Goal: Task Accomplishment & Management: Manage account settings

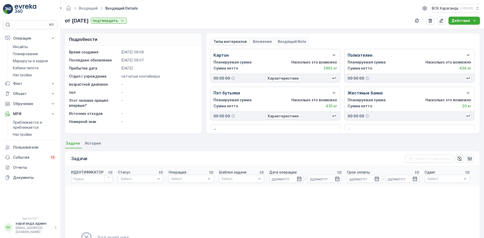
scroll to position [67, 0]
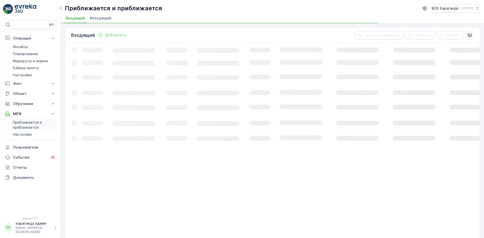
click at [22, 123] on font "Приближается и приближается" at bounding box center [28, 124] width 30 height 9
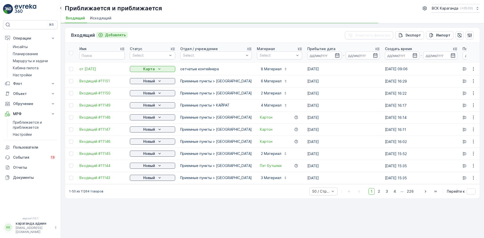
click at [114, 37] on p "Добавлять" at bounding box center [115, 35] width 21 height 5
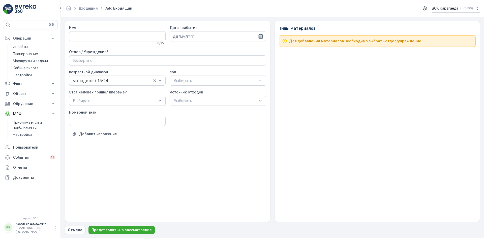
click at [68, 33] on div "Имя 0 / 255 Дата прибытия Отдел / Учреждение * Выбирать возрастной диапазон мол…" at bounding box center [168, 121] width 206 height 201
click at [77, 40] on input "Имя" at bounding box center [117, 36] width 97 height 10
type input "от 11.09.2025"
drag, startPoint x: 260, startPoint y: 36, endPoint x: 247, endPoint y: 46, distance: 15.9
click at [259, 36] on icon "button" at bounding box center [260, 36] width 5 height 5
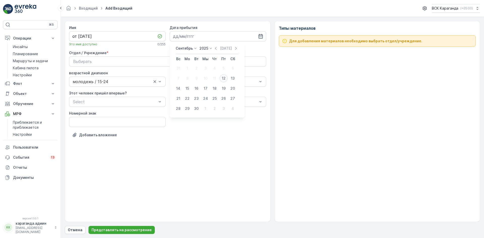
click at [226, 77] on div "12" at bounding box center [223, 78] width 8 height 8
type input "12.09.2025"
click at [220, 59] on div "Выбирать" at bounding box center [167, 61] width 189 height 6
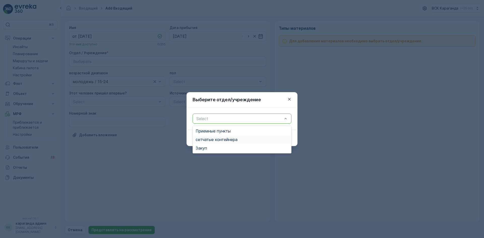
click at [226, 139] on font "сетчатые контейнера" at bounding box center [217, 139] width 42 height 5
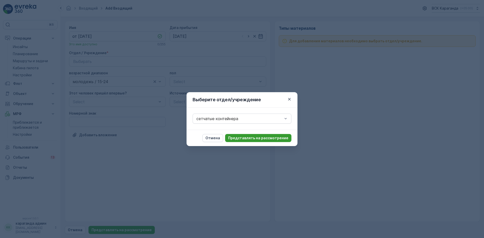
click at [271, 138] on font "Представлять на рассмотрение" at bounding box center [258, 138] width 60 height 4
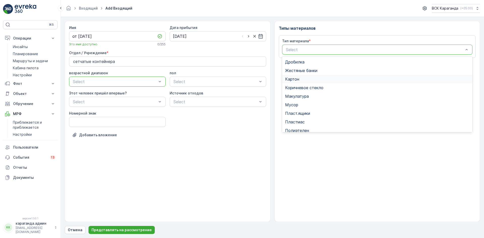
click at [301, 78] on div "Картон" at bounding box center [377, 79] width 184 height 5
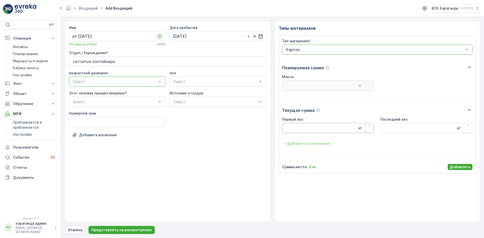
click at [301, 132] on Weight "Первый вес" at bounding box center [328, 128] width 92 height 10
type Weight "2786"
click at [451, 165] on font "Добавлять" at bounding box center [460, 167] width 21 height 4
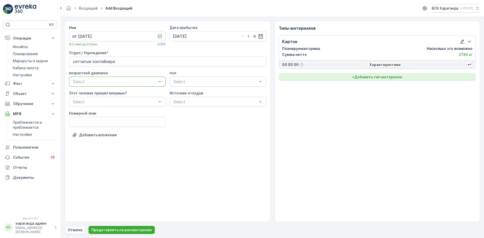
click at [366, 76] on font "Добавить тип материала" at bounding box center [378, 77] width 48 height 4
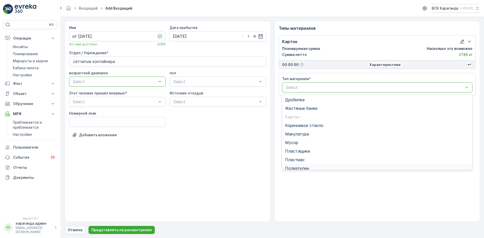
click at [310, 167] on div "Полиэтелен" at bounding box center [377, 168] width 184 height 5
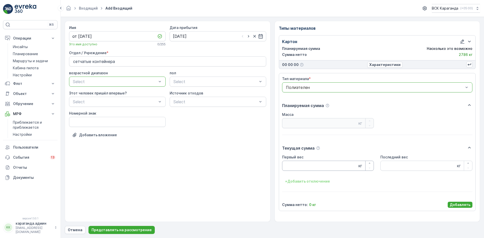
click at [309, 165] on Weight "Первый вес" at bounding box center [328, 166] width 92 height 10
type Weight "365"
click at [461, 204] on font "Добавлять" at bounding box center [460, 205] width 21 height 4
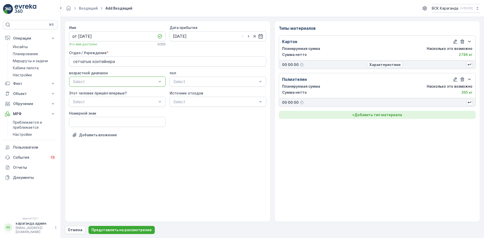
click at [372, 116] on font "Добавить тип материала" at bounding box center [378, 115] width 48 height 4
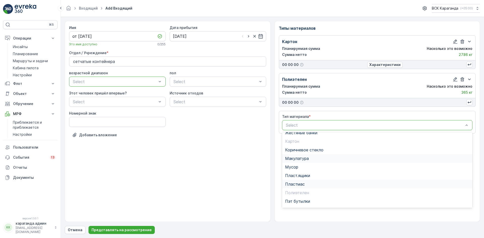
scroll to position [25, 0]
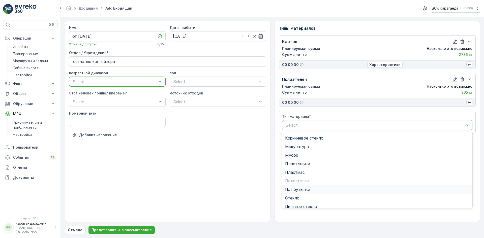
click at [304, 188] on span "Пэт бутылки" at bounding box center [297, 189] width 25 height 5
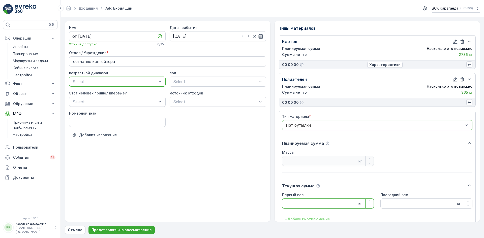
click at [293, 202] on Weight "Первый вес" at bounding box center [328, 204] width 92 height 10
type Weight "460"
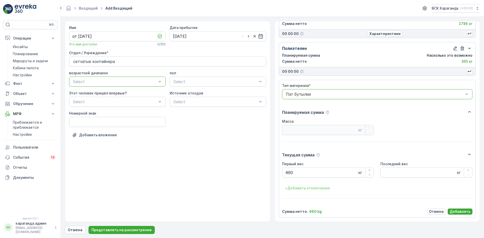
scroll to position [31, 0]
click at [458, 209] on p "Добавлять" at bounding box center [460, 211] width 21 height 5
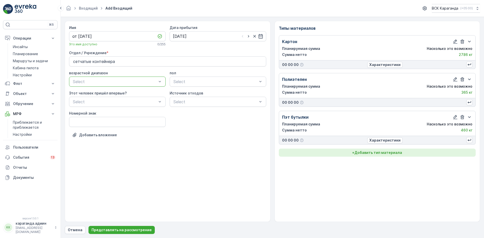
click at [378, 150] on font "Добавить тип материала" at bounding box center [378, 152] width 48 height 4
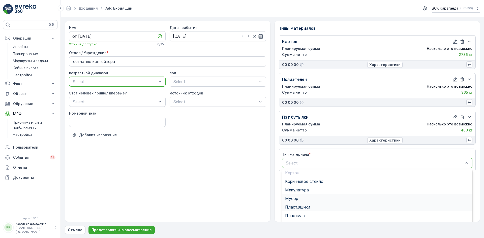
scroll to position [39, 0]
click at [310, 187] on span "Пласт.ящики" at bounding box center [297, 188] width 25 height 5
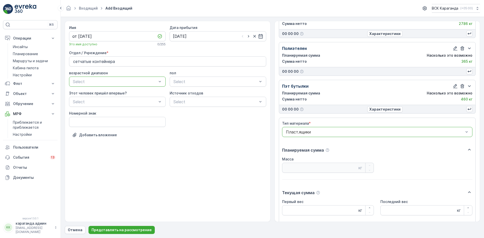
scroll to position [69, 0]
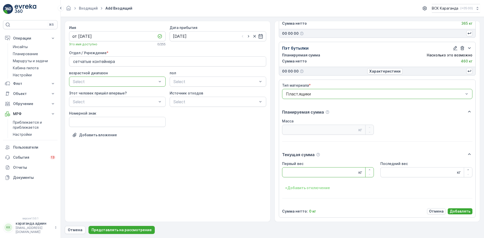
click at [307, 172] on Weight "Первый вес" at bounding box center [328, 172] width 92 height 10
type Weight "150"
click at [453, 211] on font "Добавлять" at bounding box center [460, 211] width 21 height 4
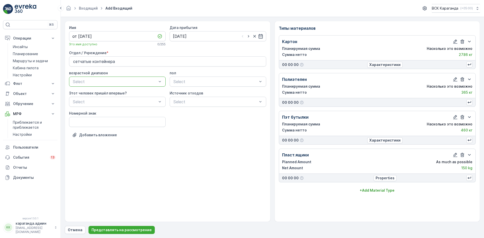
scroll to position [0, 0]
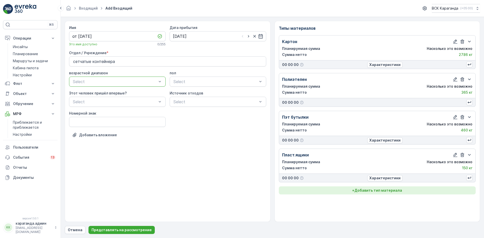
click at [380, 191] on font "Добавить тип материала" at bounding box center [378, 190] width 48 height 4
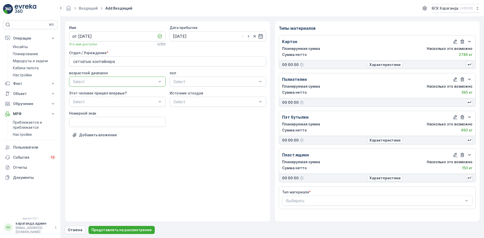
click at [326, 195] on div "Тип материала * Выбирать" at bounding box center [377, 198] width 190 height 16
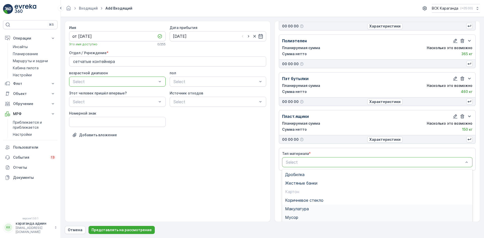
scroll to position [62, 0]
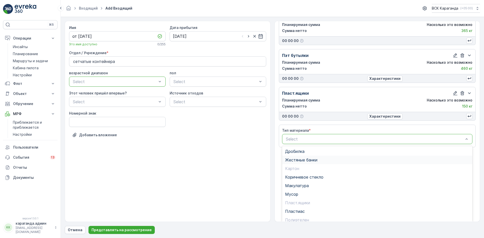
click at [311, 156] on div "Жестяные банки" at bounding box center [377, 160] width 190 height 9
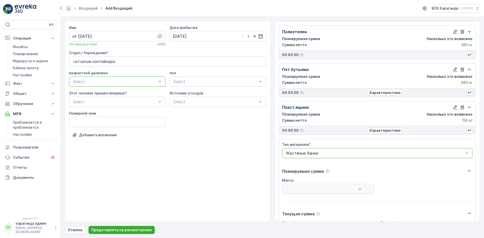
scroll to position [101, 0]
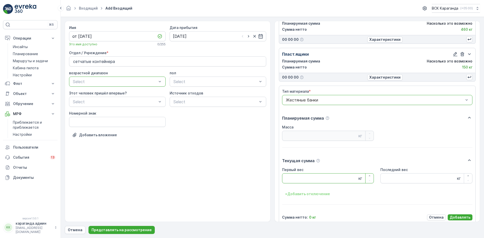
click at [303, 174] on Weight "Первый вес" at bounding box center [328, 178] width 92 height 10
type Weight "20"
click at [463, 215] on font "Добавлять" at bounding box center [460, 217] width 21 height 4
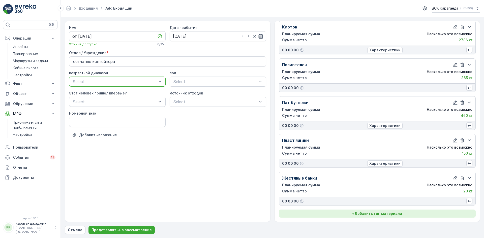
click at [379, 214] on font "Добавить тип материала" at bounding box center [378, 213] width 48 height 4
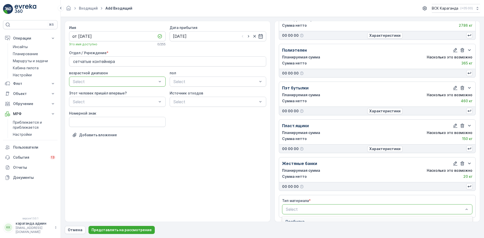
scroll to position [100, 0]
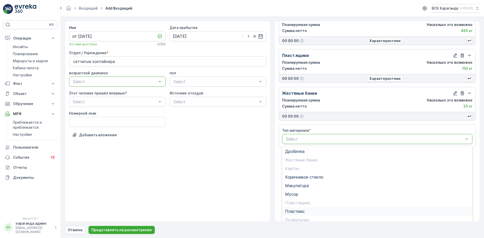
click at [307, 213] on div "Пластмас" at bounding box center [377, 211] width 184 height 5
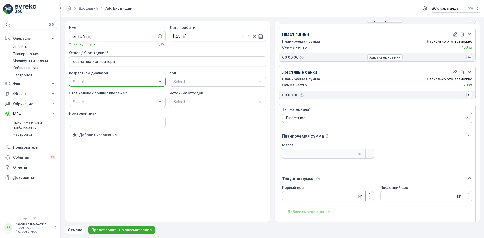
scroll to position [145, 0]
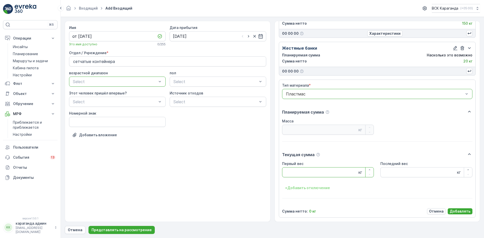
click at [307, 176] on Weight "Первый вес" at bounding box center [328, 172] width 92 height 10
type Weight "82.4"
click at [460, 210] on font "Добавлять" at bounding box center [460, 211] width 21 height 4
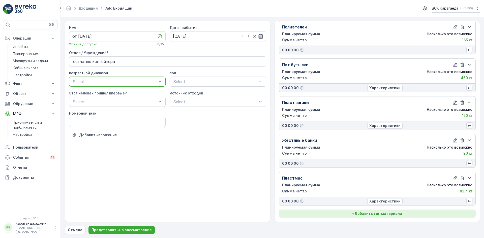
click at [387, 211] on button "+ Добавить тип материала" at bounding box center [377, 214] width 197 height 8
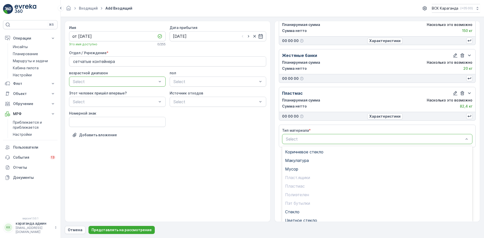
scroll to position [29, 0]
click at [295, 208] on span "Стекло" at bounding box center [292, 208] width 14 height 5
click at [303, 215] on Weight "Первый вес" at bounding box center [328, 217] width 92 height 10
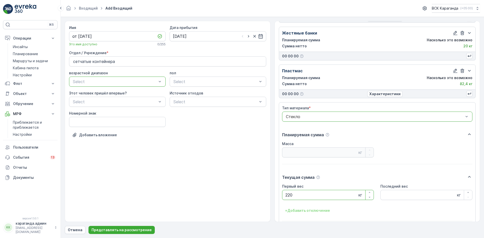
scroll to position [182, 0]
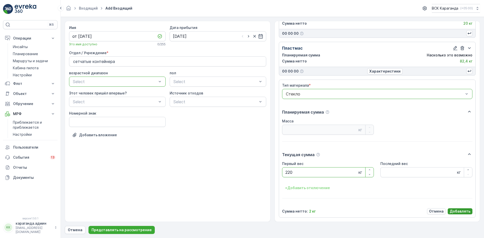
type Weight "220"
click at [454, 210] on font "Добавлять" at bounding box center [460, 211] width 21 height 4
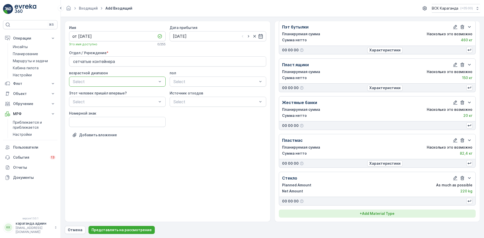
scroll to position [90, 0]
click at [380, 211] on p "+ Добавить тип материала" at bounding box center [377, 213] width 50 height 5
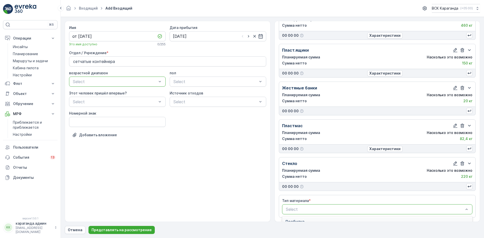
click at [313, 213] on div "Select" at bounding box center [377, 209] width 190 height 10
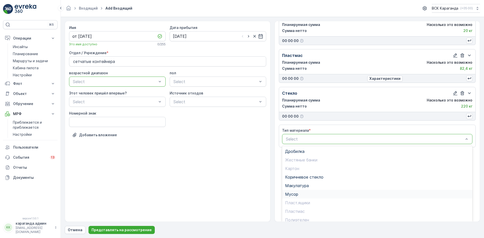
scroll to position [29, 0]
click at [300, 216] on span "Цветное стекло" at bounding box center [301, 216] width 32 height 5
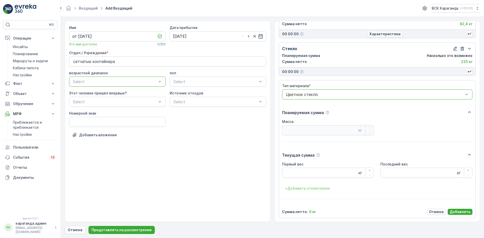
scroll to position [220, 0]
click at [310, 175] on Weight "Первый вес" at bounding box center [328, 172] width 92 height 10
type Weight "241"
click at [459, 212] on font "Добавлять" at bounding box center [460, 211] width 21 height 4
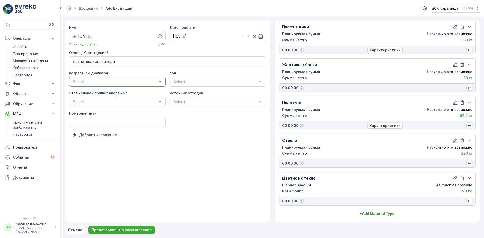
scroll to position [128, 0]
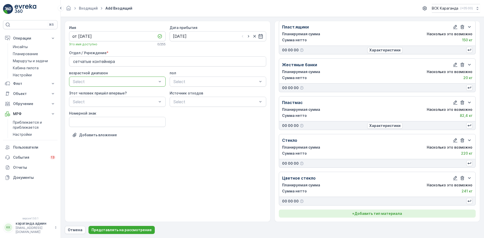
click at [356, 215] on font "Добавить тип материала" at bounding box center [378, 213] width 48 height 4
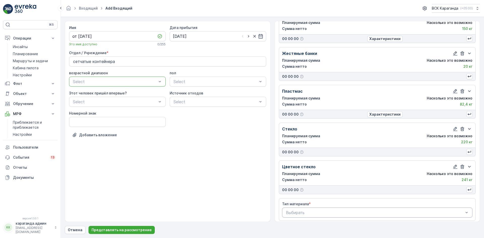
scroll to position [143, 0]
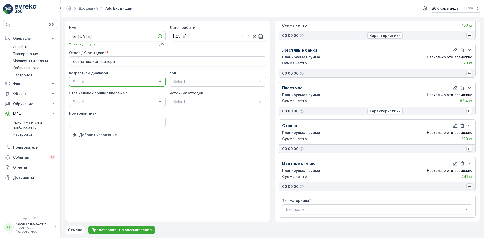
click at [343, 204] on div "Тип материала * Выбирать" at bounding box center [377, 206] width 190 height 16
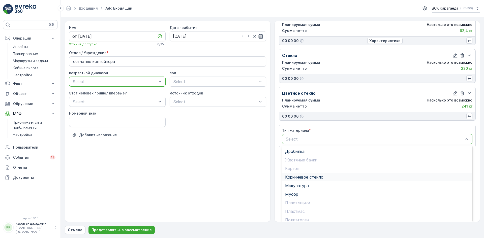
click at [314, 177] on span "Коричневое стекло" at bounding box center [304, 177] width 38 height 5
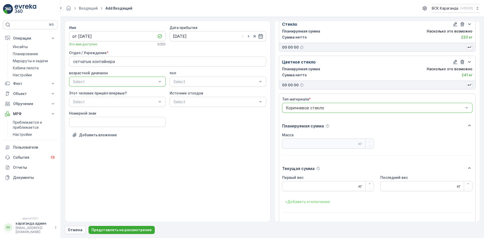
scroll to position [258, 0]
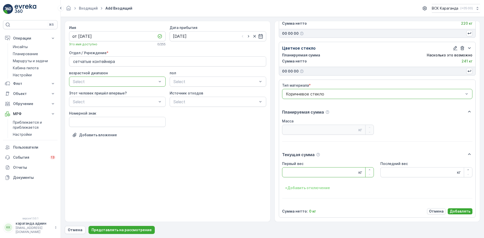
click at [306, 171] on Weight "Первый вес" at bounding box center [328, 172] width 92 height 10
type Weight "230"
click at [455, 213] on font "Добавлять" at bounding box center [460, 211] width 21 height 4
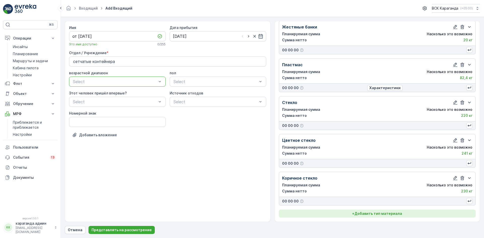
click at [398, 212] on font "Добавить тип материала" at bounding box center [378, 213] width 48 height 4
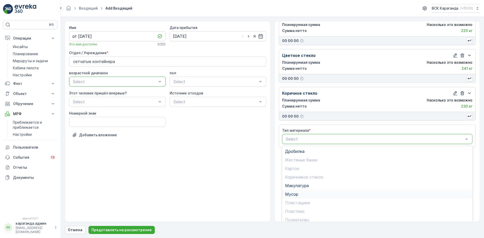
click at [296, 191] on div "Мусор" at bounding box center [377, 194] width 190 height 9
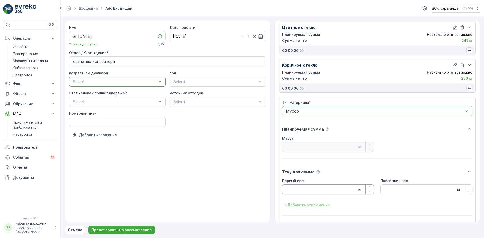
scroll to position [296, 0]
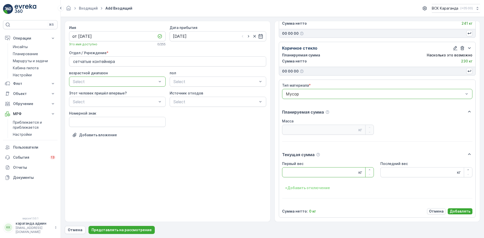
click at [308, 169] on Weight "Первый вес" at bounding box center [328, 172] width 92 height 10
type Weight "2447"
click at [448, 210] on button "Добавлять" at bounding box center [460, 211] width 25 height 6
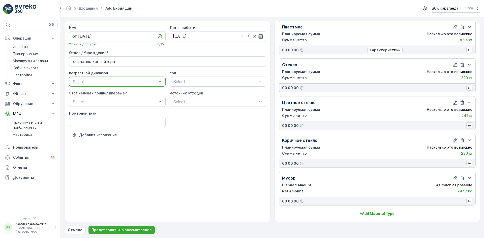
scroll to position [204, 0]
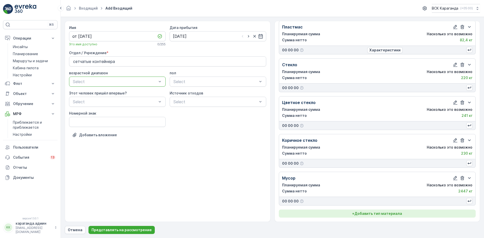
click at [387, 211] on font "Добавить тип материала" at bounding box center [378, 213] width 48 height 4
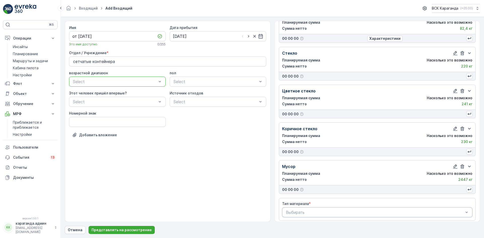
scroll to position [218, 0]
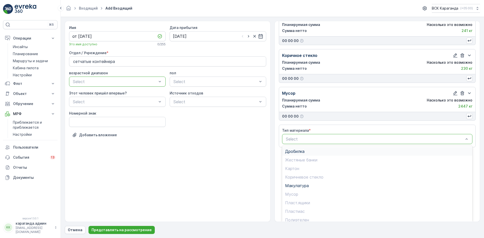
click at [298, 150] on span "Дробилка" at bounding box center [294, 151] width 19 height 5
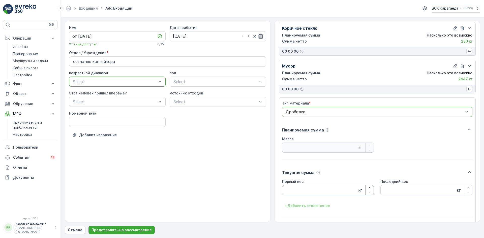
scroll to position [334, 0]
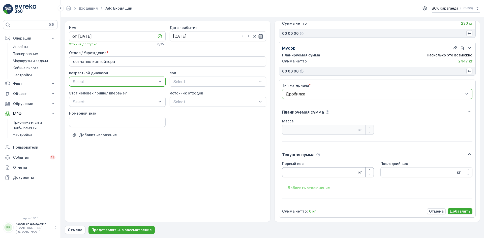
click at [298, 171] on Weight "Первый вес" at bounding box center [328, 172] width 92 height 10
type Weight "432"
click at [459, 211] on font "Добавлять" at bounding box center [460, 211] width 21 height 4
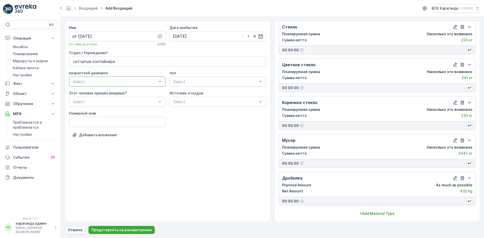
scroll to position [241, 0]
click at [120, 227] on button "Представлять на рассмотрение" at bounding box center [121, 230] width 66 height 8
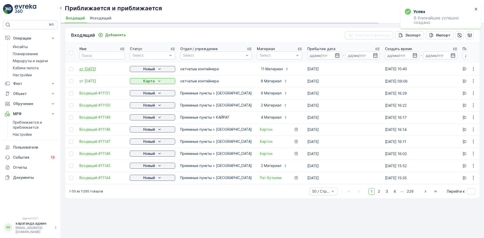
click at [90, 69] on font "от 11.09.2025" at bounding box center [87, 69] width 17 height 4
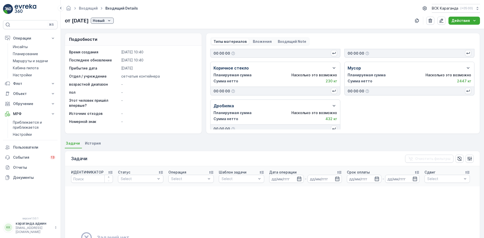
scroll to position [142, 0]
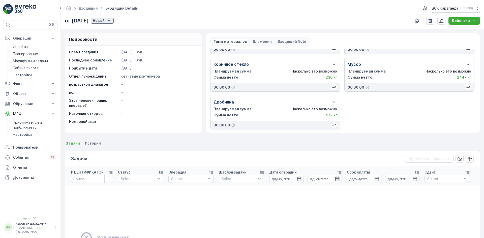
click at [105, 19] on font "Новый" at bounding box center [99, 20] width 12 height 4
click at [111, 34] on font "Карта" at bounding box center [109, 35] width 10 height 4
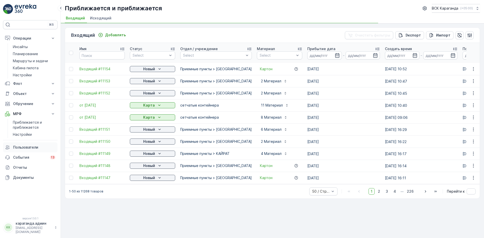
click at [18, 149] on font "Пользователи" at bounding box center [25, 147] width 25 height 4
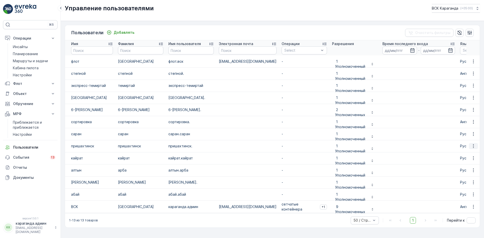
click at [471, 146] on icon "button" at bounding box center [473, 146] width 5 height 5
click at [456, 153] on font "Редактировать пользователя" at bounding box center [455, 153] width 52 height 4
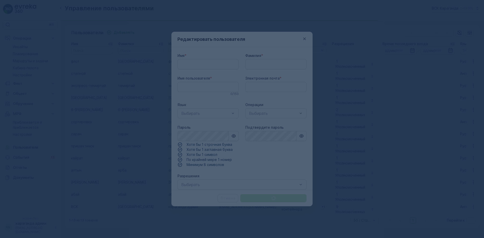
type input "prishahtinsk"
type input "prishahtinsk."
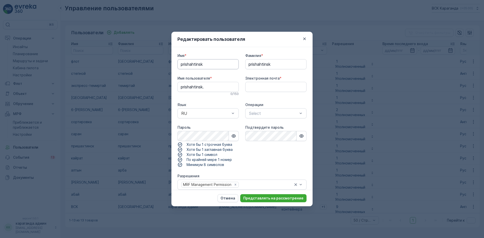
click at [219, 65] on input "prishahtinsk" at bounding box center [207, 64] width 61 height 10
click at [214, 86] on input "prishahtinsk." at bounding box center [207, 87] width 61 height 10
click at [149, 215] on div "Редактировать пользователя Имя * prishahtinsk Фамилия * prishahtinsk Имя пользо…" at bounding box center [242, 119] width 484 height 238
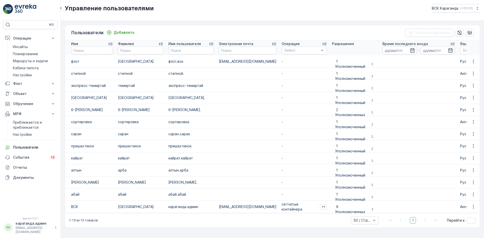
scroll to position [1, 0]
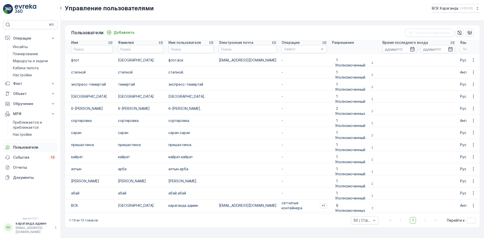
click at [24, 146] on font "Пользователи" at bounding box center [25, 147] width 25 height 4
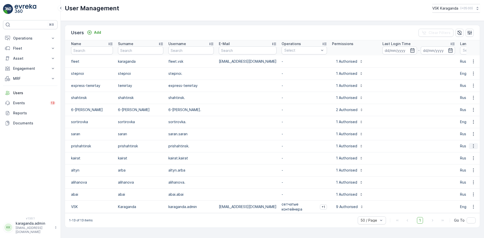
click at [475, 144] on icon "button" at bounding box center [473, 146] width 5 height 5
click at [468, 153] on span "Edit User" at bounding box center [473, 153] width 15 height 5
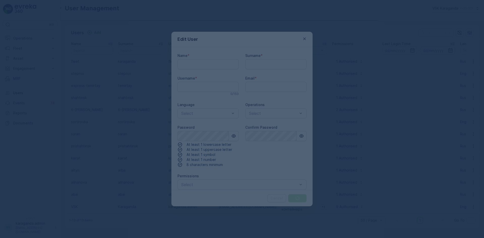
type input "prishahtinsk"
type input "prishahtinsk."
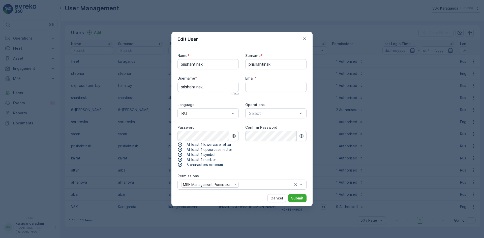
click at [285, 7] on div "Edit User Name * prishahtinsk Surname * prishahtinsk Username * prishahtinsk. 1…" at bounding box center [242, 119] width 484 height 238
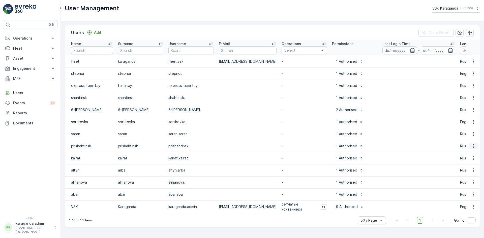
click at [475, 146] on icon "button" at bounding box center [473, 146] width 5 height 5
click at [470, 155] on span "Edit User" at bounding box center [473, 153] width 15 height 5
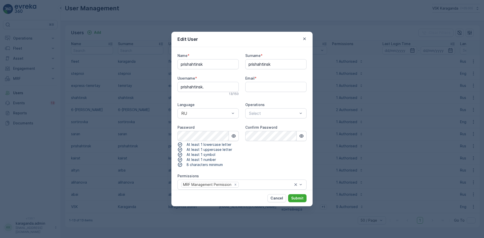
click at [382, 51] on div "Edit User Name * prishahtinsk Surname * prishahtinsk Username * prishahtinsk. 1…" at bounding box center [242, 119] width 484 height 238
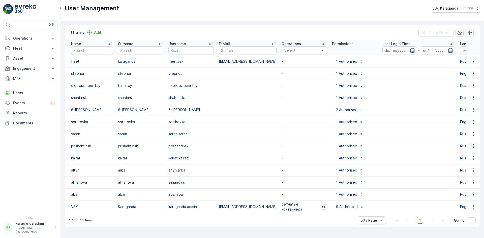
click at [471, 146] on button "button" at bounding box center [473, 146] width 9 height 6
click at [468, 154] on span "Edit User" at bounding box center [473, 153] width 15 height 5
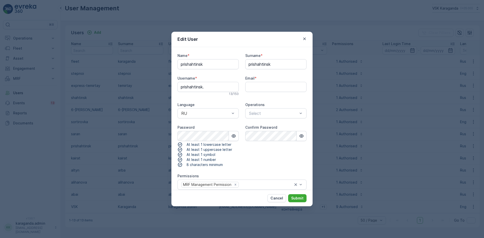
click at [262, 25] on div "Edit User Name * prishahtinsk Surname * prishahtinsk Username * prishahtinsk. 1…" at bounding box center [242, 119] width 484 height 238
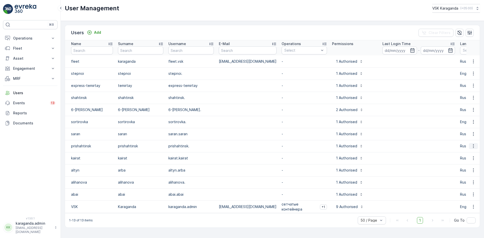
click at [474, 146] on icon "button" at bounding box center [473, 146] width 5 height 5
click at [465, 154] on div "Edit User" at bounding box center [473, 153] width 19 height 7
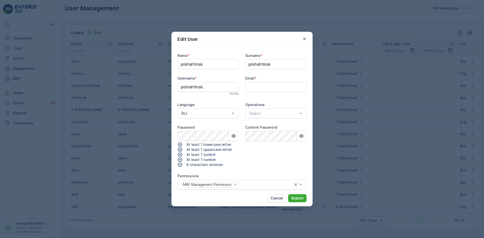
click at [247, 24] on div "Edit User Name * prishahtinsk Surname * prishahtinsk Username * prishahtinsk. 1…" at bounding box center [242, 119] width 484 height 238
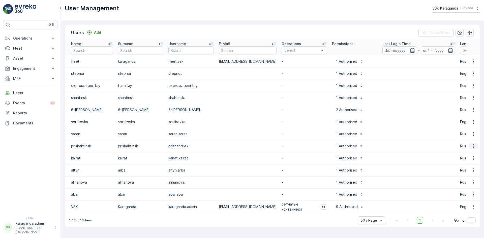
click at [472, 147] on icon "button" at bounding box center [473, 146] width 5 height 5
click at [470, 153] on span "Edit User" at bounding box center [473, 153] width 15 height 5
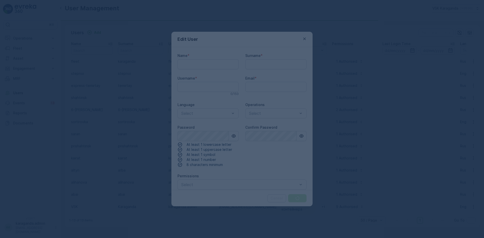
type input "myxtar"
type input "prishahtinsk"
type input "prishahtinsk."
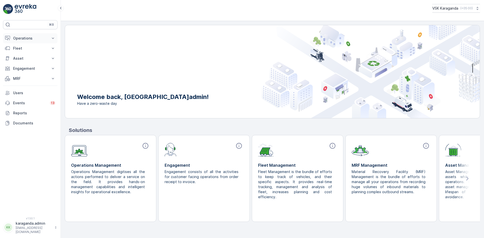
click at [28, 38] on p "Operations" at bounding box center [30, 38] width 34 height 5
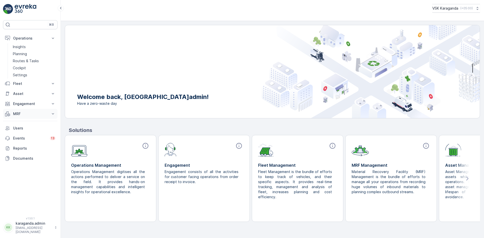
click at [15, 114] on p "MRF" at bounding box center [30, 113] width 34 height 5
click at [15, 120] on p "Входящий & Исходящий" at bounding box center [34, 122] width 42 height 5
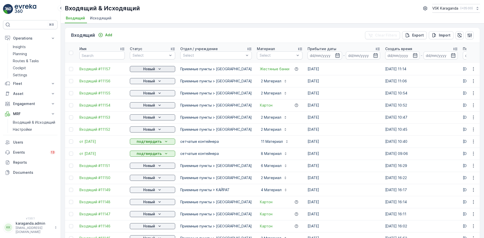
click at [160, 68] on icon "Новый" at bounding box center [159, 69] width 5 height 5
click at [148, 81] on span "подтвердить" at bounding box center [144, 83] width 23 height 5
click at [151, 81] on p "Новый" at bounding box center [149, 81] width 12 height 5
click at [146, 95] on span "подтвердить" at bounding box center [144, 95] width 23 height 5
click at [151, 96] on button "Новый" at bounding box center [152, 93] width 45 height 6
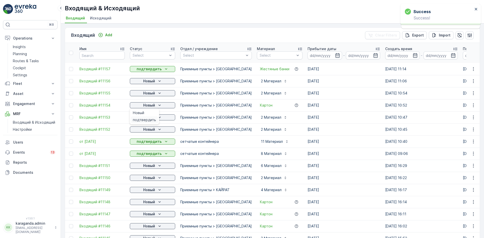
click at [147, 119] on span "подтвердить" at bounding box center [144, 119] width 23 height 5
click at [24, 122] on p "Входящий & Исходящий" at bounding box center [34, 122] width 42 height 5
click at [18, 144] on p "Users" at bounding box center [34, 142] width 42 height 5
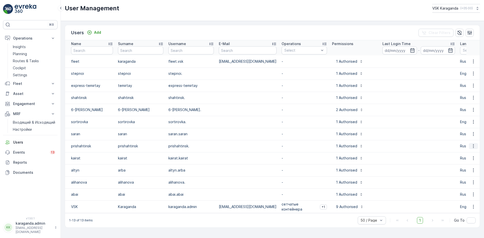
click at [474, 147] on icon "button" at bounding box center [473, 146] width 5 height 5
click at [471, 154] on span "Edit User" at bounding box center [473, 153] width 15 height 5
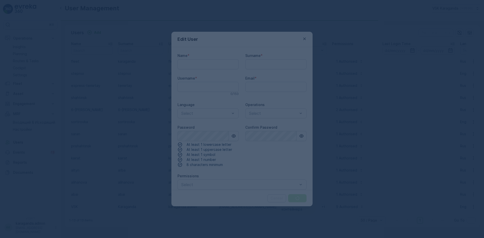
type input "prishahtinsk"
type input "prishahtinsk."
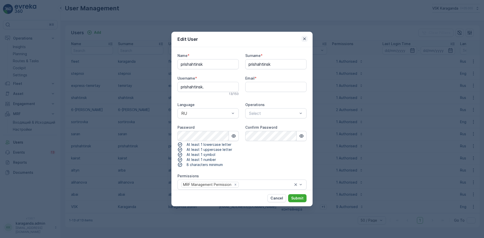
click at [306, 39] on icon "button" at bounding box center [304, 38] width 5 height 5
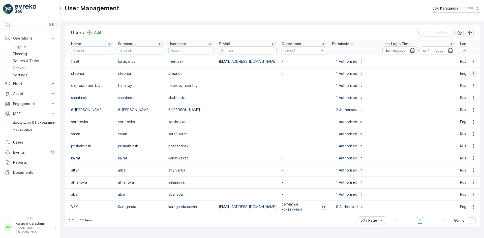
click at [471, 73] on icon "button" at bounding box center [473, 73] width 5 height 5
click at [470, 82] on span "Edit User" at bounding box center [473, 81] width 15 height 5
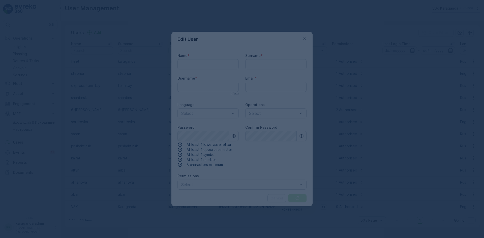
type input "myxtar"
type input "stepnoi"
type input "stepnoi."
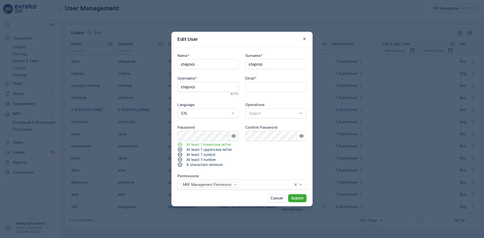
click at [235, 138] on icon "button" at bounding box center [233, 136] width 5 height 5
click at [306, 40] on icon "button" at bounding box center [304, 38] width 5 height 5
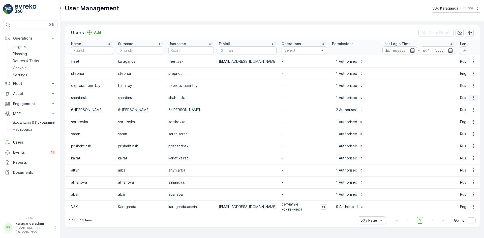
click at [473, 97] on icon "button" at bounding box center [473, 97] width 5 height 5
click at [467, 105] on span "Edit User" at bounding box center [473, 105] width 15 height 5
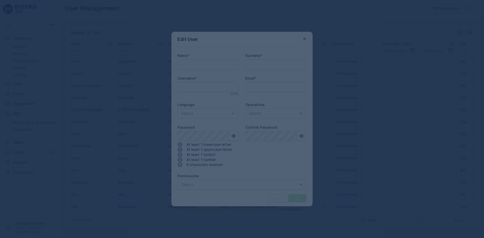
type input "myxtar"
type input "shahtinsk"
type input "shahtinsk."
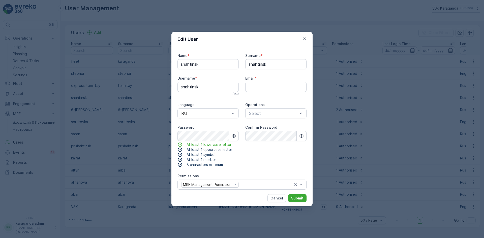
drag, startPoint x: 307, startPoint y: 41, endPoint x: 189, endPoint y: 52, distance: 117.7
click at [306, 41] on icon "button" at bounding box center [304, 38] width 5 height 5
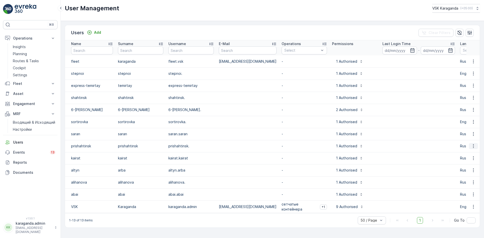
click at [471, 145] on icon "button" at bounding box center [473, 146] width 5 height 5
click at [472, 153] on span "Edit User" at bounding box center [473, 153] width 15 height 5
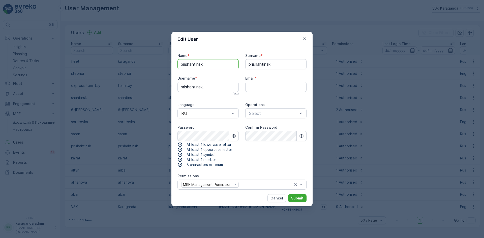
drag, startPoint x: 212, startPoint y: 64, endPoint x: 139, endPoint y: 68, distance: 73.9
click at [139, 68] on div "Edit User Name * prishahtinsk Surname * prishahtinsk Username * prishahtinsk. 1…" at bounding box center [242, 119] width 484 height 238
type input "Панкратова [PERSON_NAME].С."
click at [295, 196] on p "Submit" at bounding box center [297, 198] width 12 height 5
drag, startPoint x: 216, startPoint y: 62, endPoint x: 171, endPoint y: 58, distance: 45.3
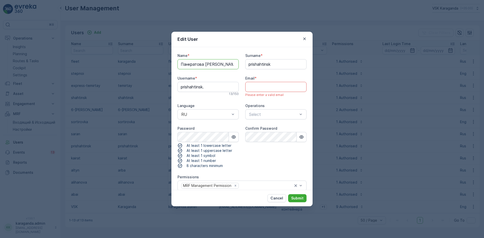
click at [171, 58] on div "Edit User Name * Панкратова Т.С. Surname * prishahtinsk Username * prishahtinsk…" at bounding box center [242, 119] width 484 height 238
click at [251, 89] on input "Email" at bounding box center [275, 87] width 61 height 10
click at [253, 85] on input "Email" at bounding box center [275, 87] width 61 height 10
paste input "Панкратова [PERSON_NAME].С."
type input "Панкратова [PERSON_NAME].С."
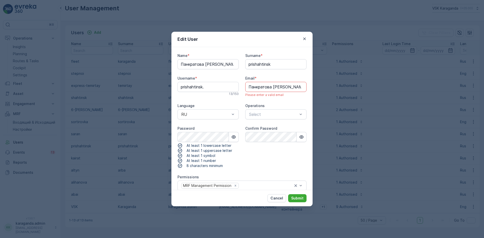
click at [289, 95] on div "Please enter a valid email" at bounding box center [275, 95] width 61 height 4
click at [295, 82] on input "Панкратова [PERSON_NAME].С." at bounding box center [275, 87] width 61 height 10
drag, startPoint x: 287, startPoint y: 85, endPoint x: 214, endPoint y: 88, distance: 72.9
click at [213, 87] on div "Name * Панкратова Т.С. Surname * prishahtinsk Username * prishahtinsk. 13 / 150…" at bounding box center [241, 130] width 129 height 154
click at [355, 84] on div "Edit User Name * Панкратова Т.С. Surname * prishahtinsk Username * prishahtinsk…" at bounding box center [242, 119] width 484 height 238
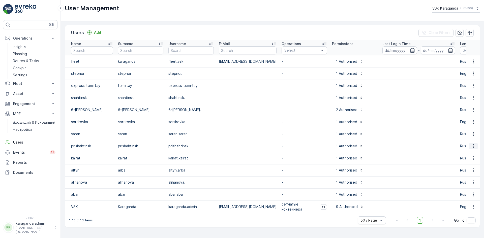
click at [471, 146] on button "button" at bounding box center [473, 146] width 9 height 6
click at [466, 154] on span "Edit User" at bounding box center [473, 153] width 15 height 5
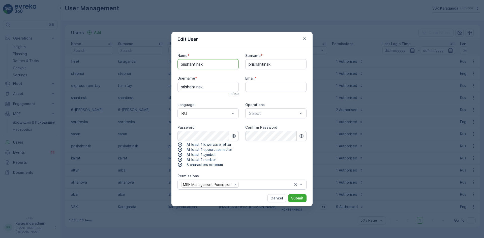
drag, startPoint x: 208, startPoint y: 62, endPoint x: 124, endPoint y: 58, distance: 84.8
click at [125, 64] on div "Edit User Name * prishahtinsk Surname * prishahtinsk Username * prishahtinsk. 1…" at bounding box center [242, 119] width 484 height 238
type input "Панкратова [PERSON_NAME].С."
click at [261, 87] on input "Email" at bounding box center [275, 87] width 61 height 10
click at [279, 198] on p "Cancel" at bounding box center [276, 198] width 13 height 5
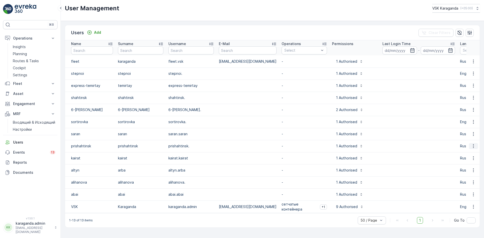
click at [471, 147] on icon "button" at bounding box center [473, 146] width 5 height 5
click at [470, 155] on span "Edit User" at bounding box center [473, 153] width 15 height 5
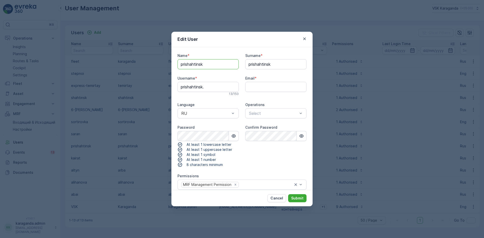
drag, startPoint x: 207, startPoint y: 60, endPoint x: 137, endPoint y: 57, distance: 69.4
click at [137, 57] on div "Edit User Name * prishahtinsk Surname * prishahtinsk Username * prishahtinsk. 1…" at bounding box center [242, 119] width 484 height 238
click at [307, 39] on button "button" at bounding box center [304, 39] width 6 height 6
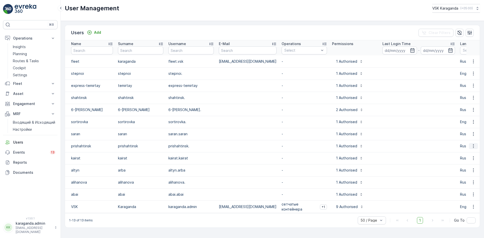
click at [471, 146] on icon "button" at bounding box center [473, 146] width 5 height 5
click at [468, 152] on span "Edit User" at bounding box center [473, 153] width 15 height 5
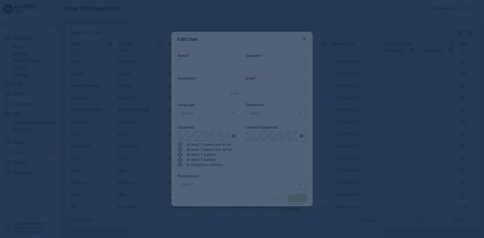
type input "myxtar"
type input "prishahtinsk"
type input "prishahtinsk."
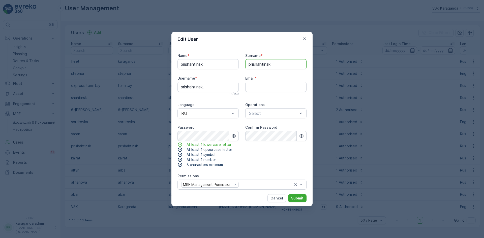
drag, startPoint x: 280, startPoint y: 64, endPoint x: 220, endPoint y: 68, distance: 60.4
click at [220, 68] on div "Name * prishahtinsk Surname * prishahtinsk Username * prishahtinsk. 13 / 150 Em…" at bounding box center [241, 129] width 129 height 153
type input "Панкратова [PERSON_NAME].С."
click at [294, 199] on p "Submit" at bounding box center [297, 198] width 12 height 5
click at [276, 158] on div "Confirm Password" at bounding box center [275, 147] width 61 height 42
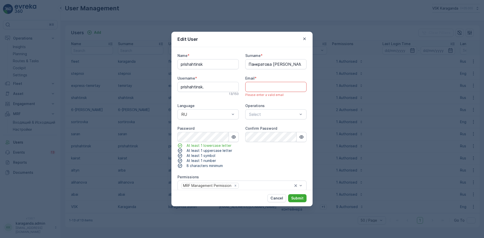
click at [247, 86] on input "Email" at bounding box center [275, 87] width 61 height 10
type input "[EMAIL_ADDRESS][DOMAIN_NAME]"
click at [292, 199] on p "Submit" at bounding box center [297, 198] width 12 height 5
click at [233, 137] on icon "button" at bounding box center [233, 136] width 5 height 5
click at [152, 141] on div "Edit User Name * prishahtinsk Surname * Панкратова Т.С. Username * prishahtinsk…" at bounding box center [242, 119] width 484 height 238
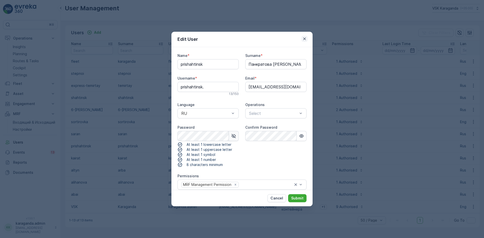
click at [306, 40] on icon "button" at bounding box center [304, 38] width 5 height 5
